Goal: Information Seeking & Learning: Learn about a topic

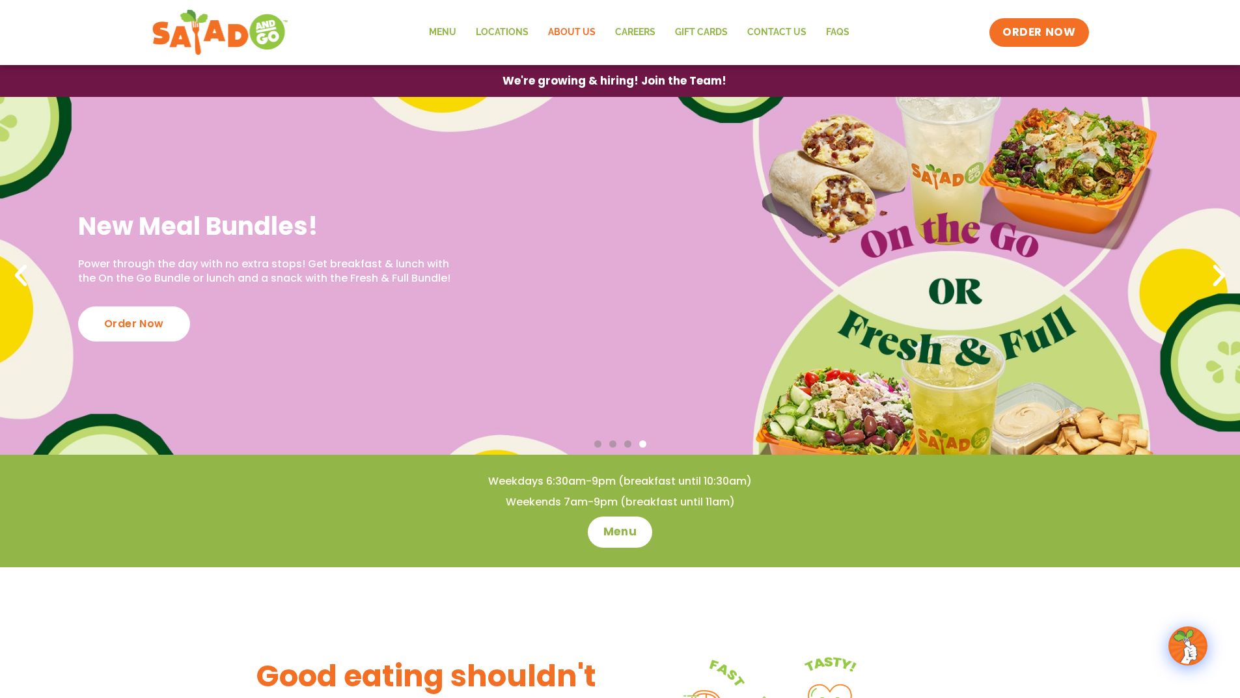
click at [582, 33] on link "About Us" at bounding box center [571, 33] width 67 height 30
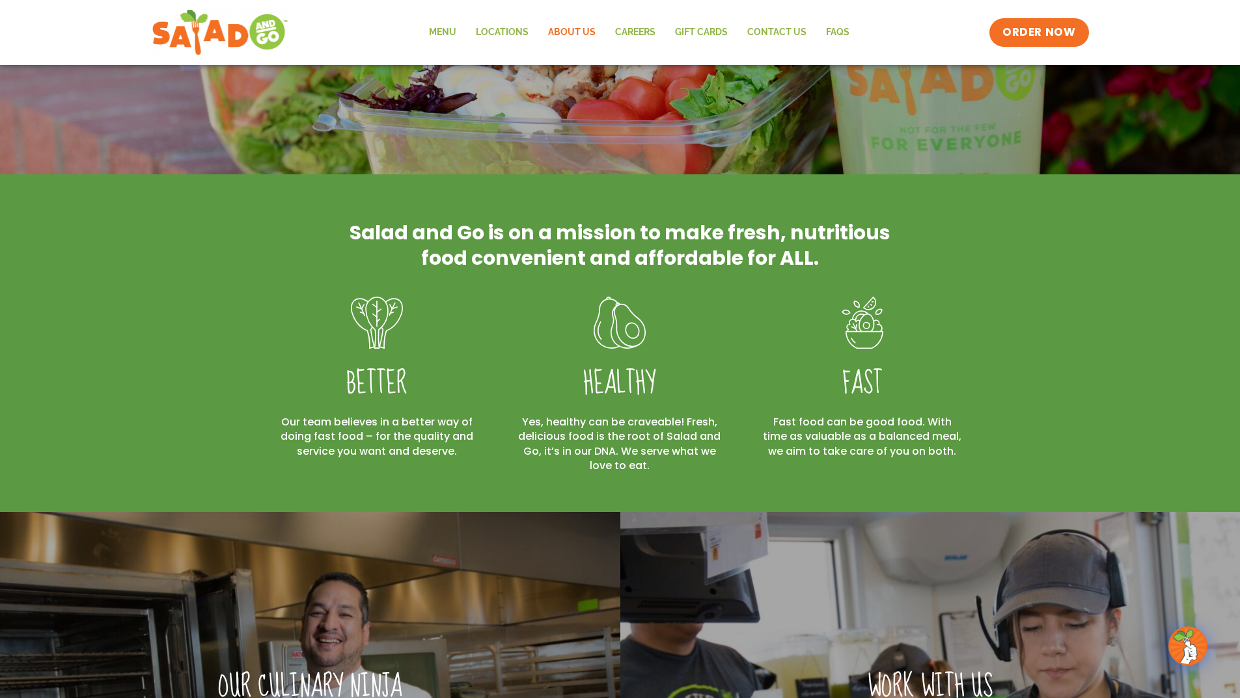
scroll to position [260, 0]
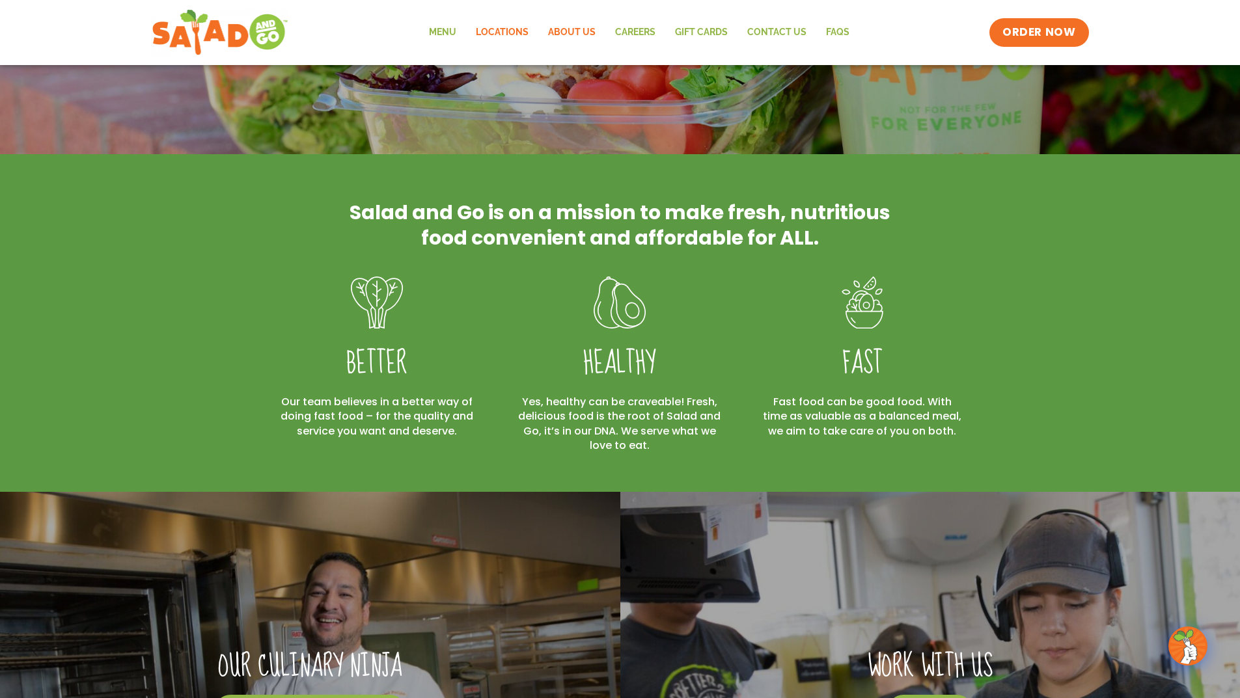
click at [483, 26] on link "Locations" at bounding box center [502, 33] width 72 height 30
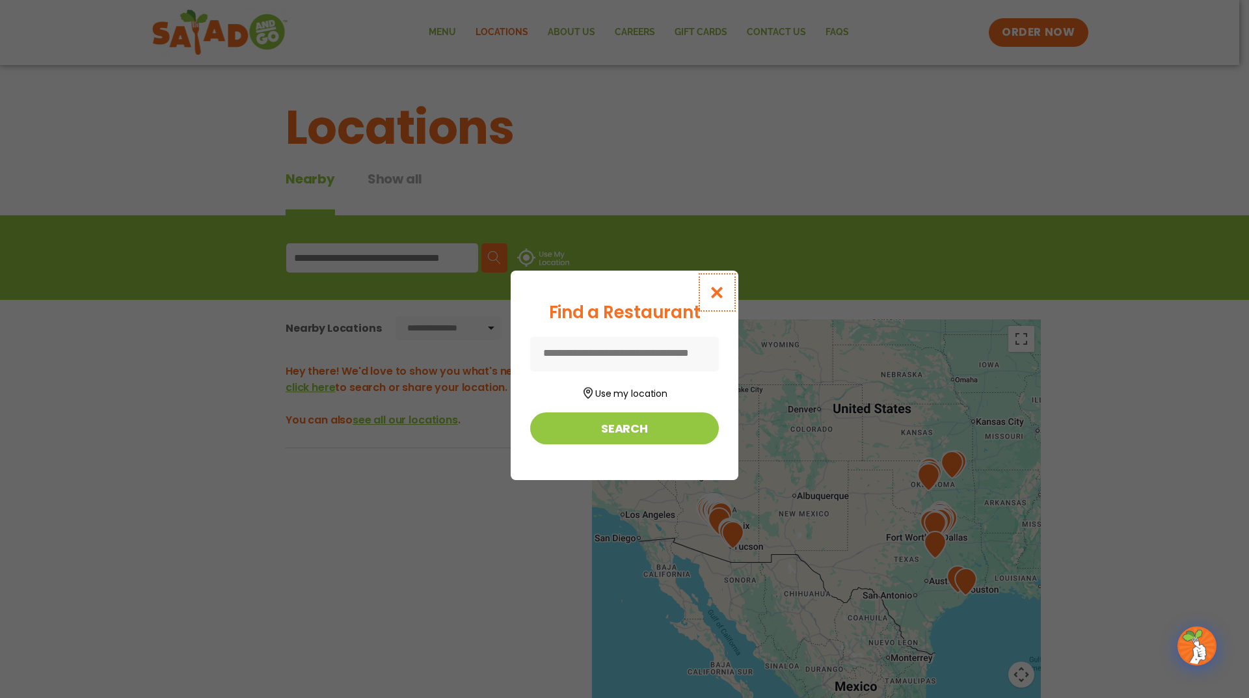
click at [710, 290] on icon "Close modal" at bounding box center [717, 293] width 16 height 14
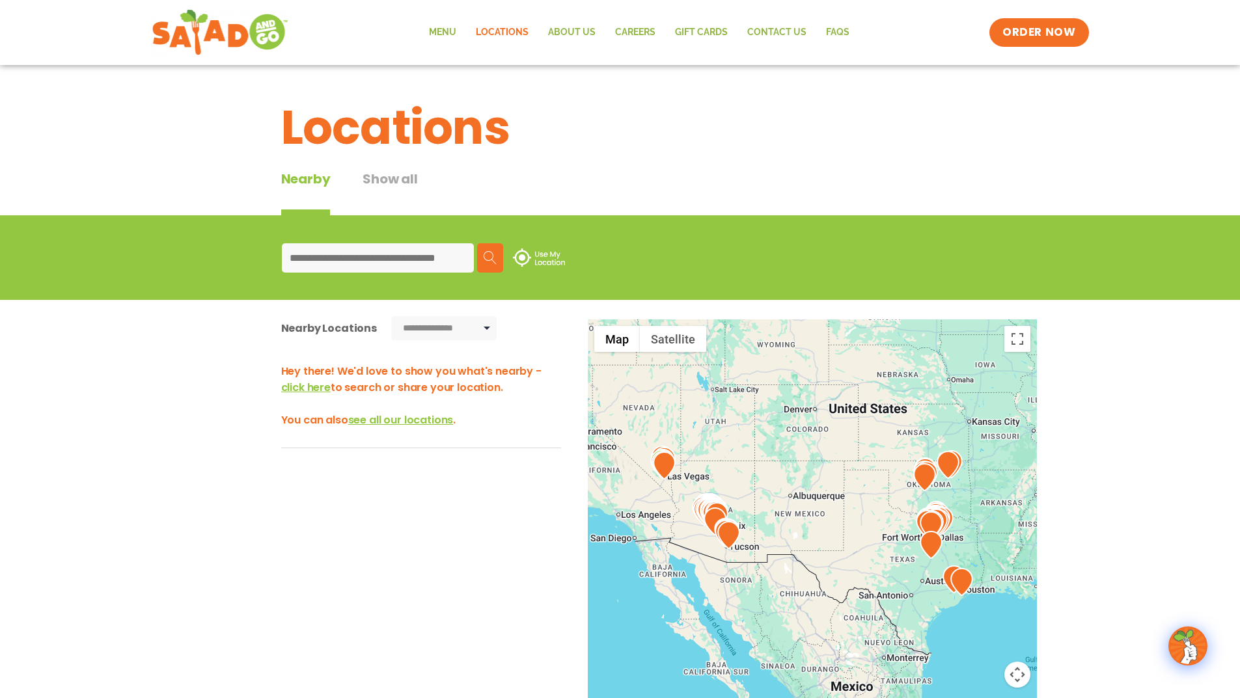
click at [390, 174] on button "Show all" at bounding box center [389, 192] width 55 height 46
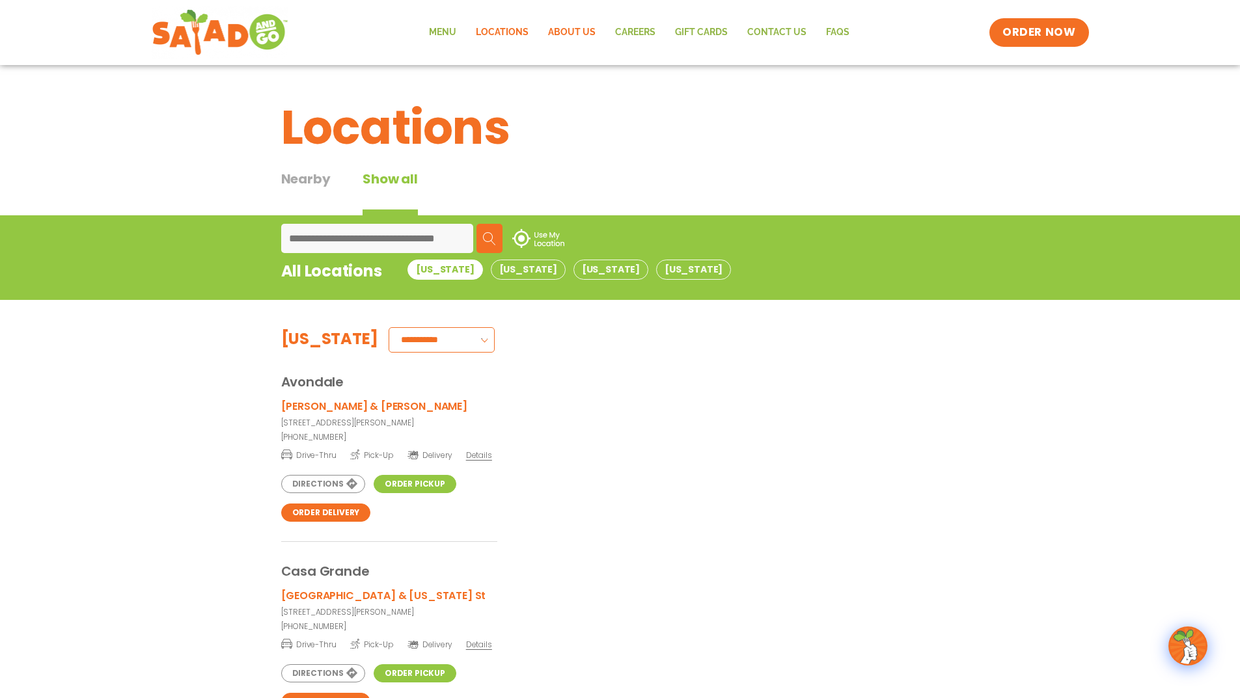
click at [566, 36] on link "About Us" at bounding box center [571, 33] width 67 height 30
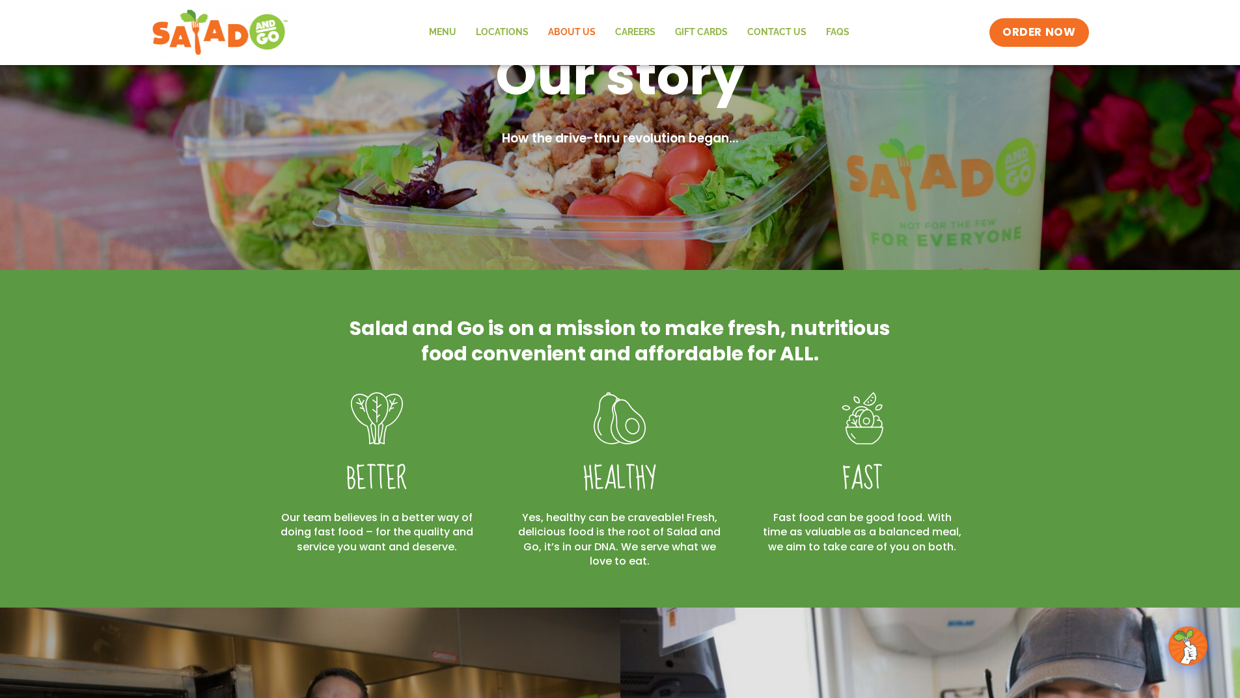
scroll to position [130, 0]
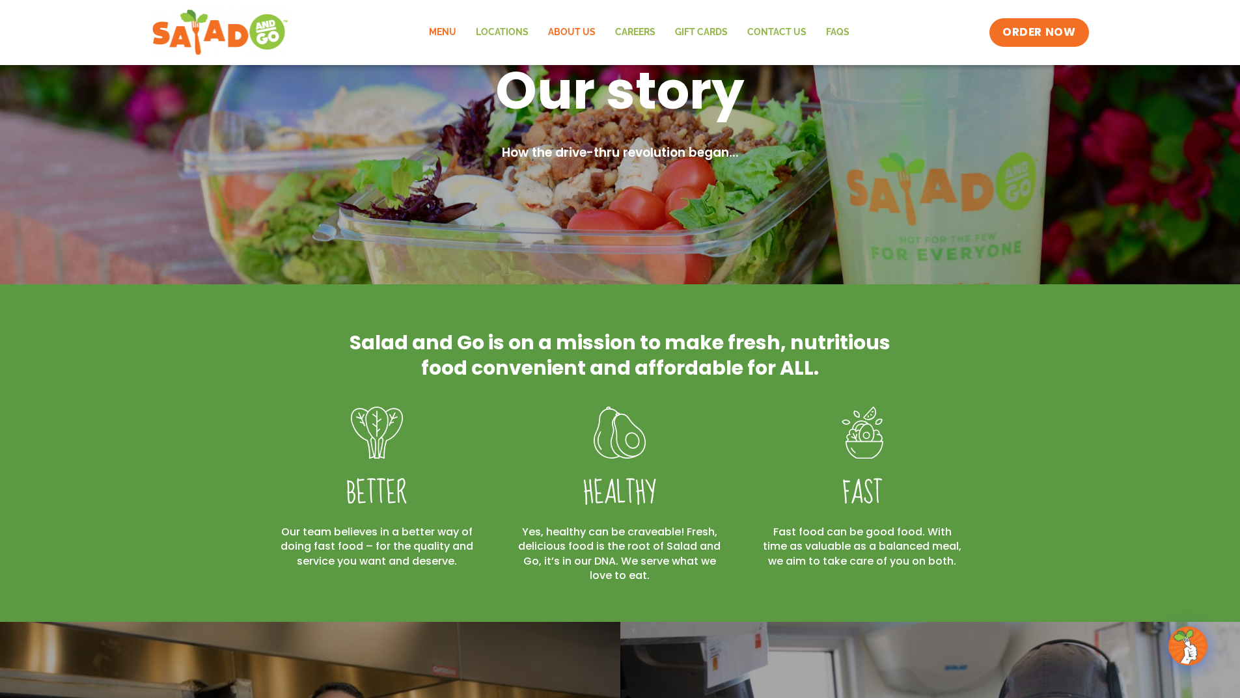
click at [448, 36] on link "Menu" at bounding box center [442, 33] width 47 height 30
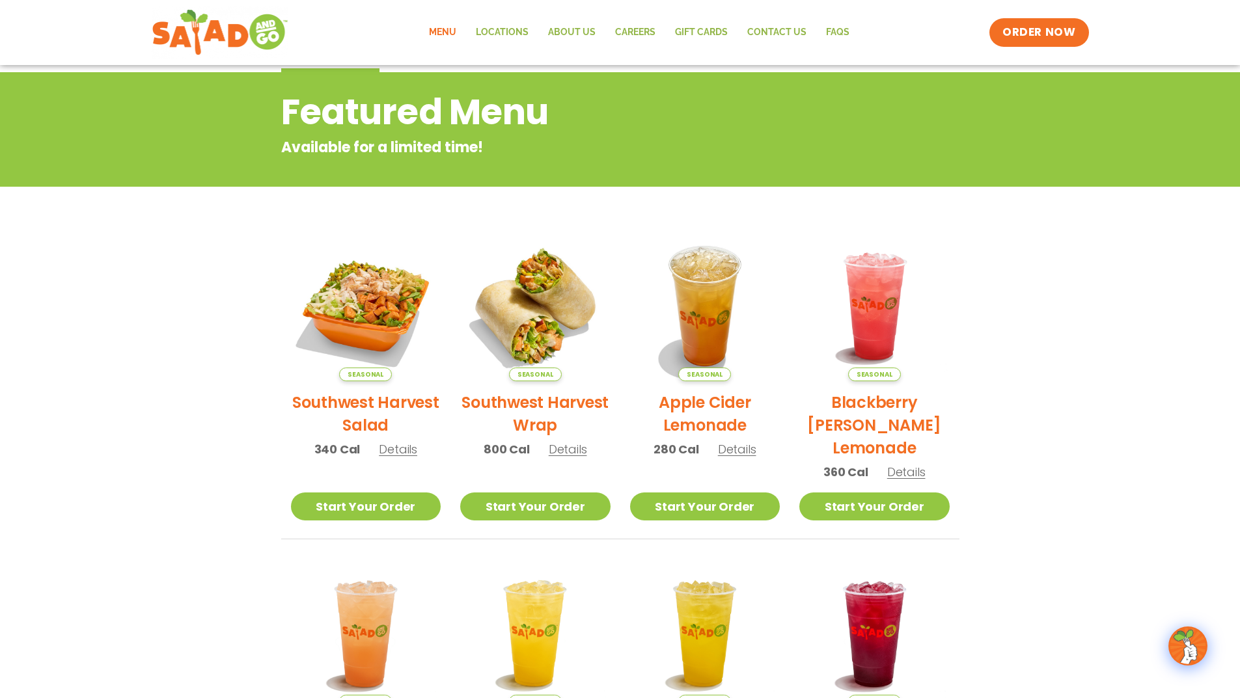
scroll to position [72, 0]
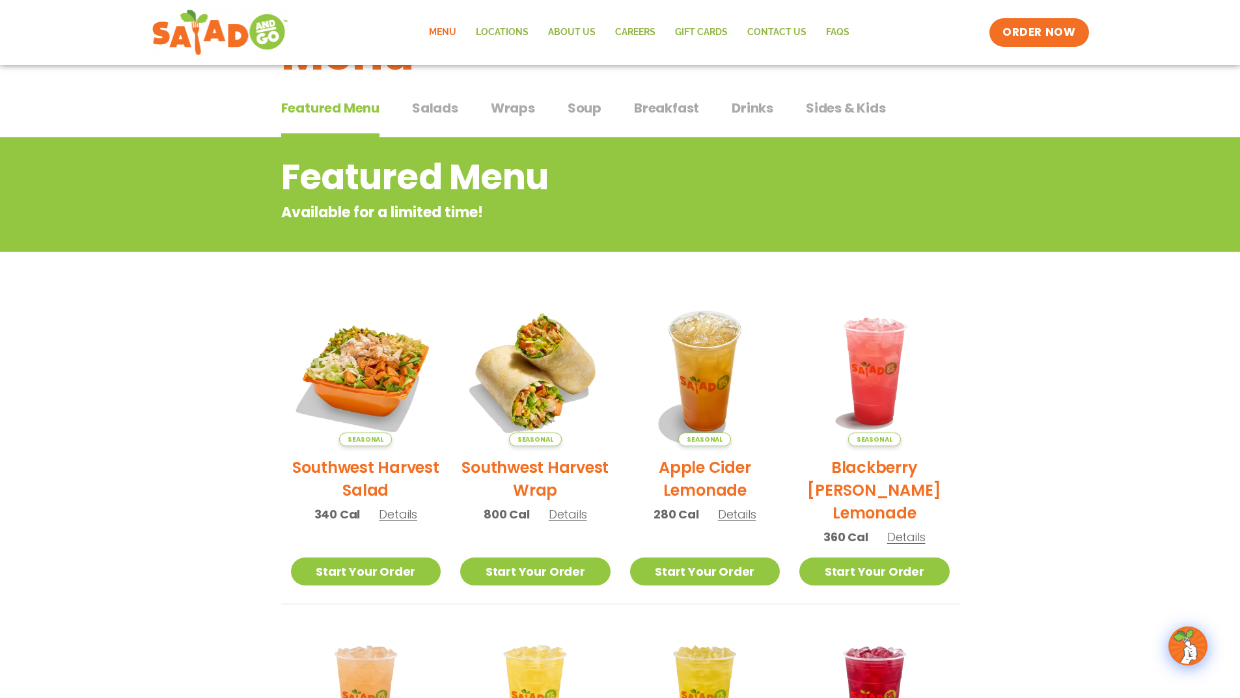
click at [440, 109] on span "Salads" at bounding box center [435, 108] width 46 height 20
